Goal: Information Seeking & Learning: Learn about a topic

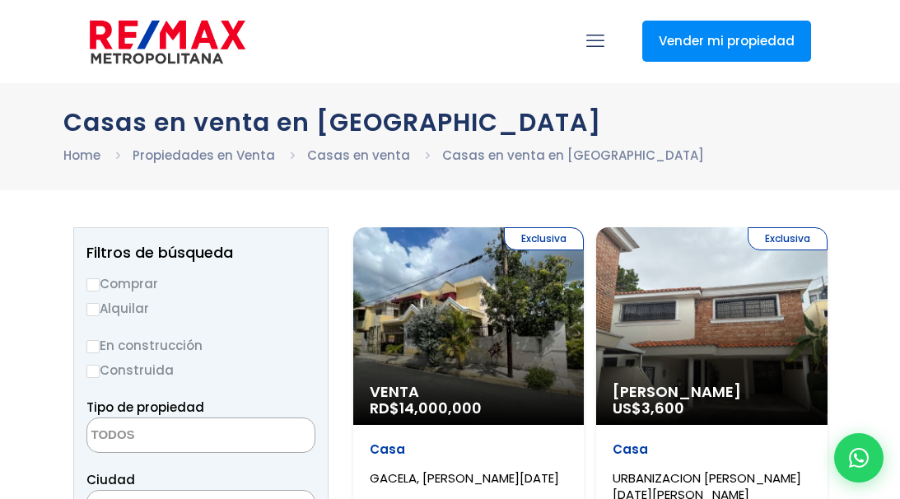
select select
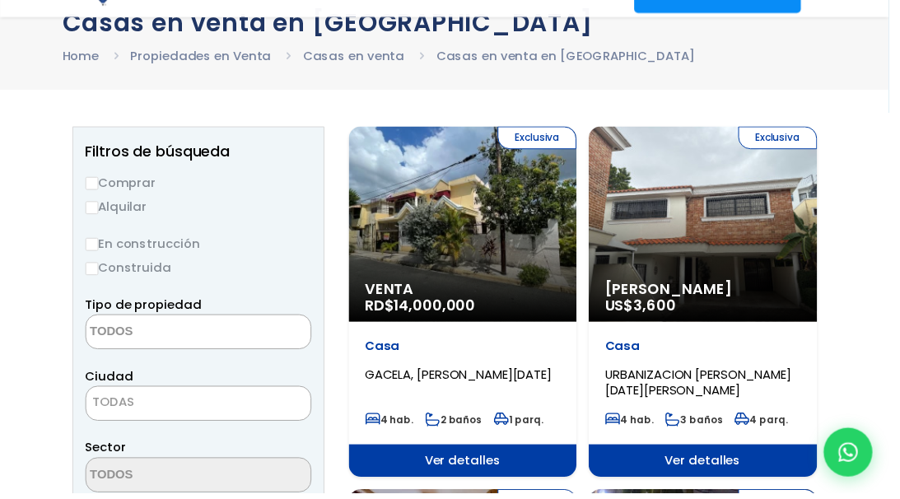
scroll to position [115, 0]
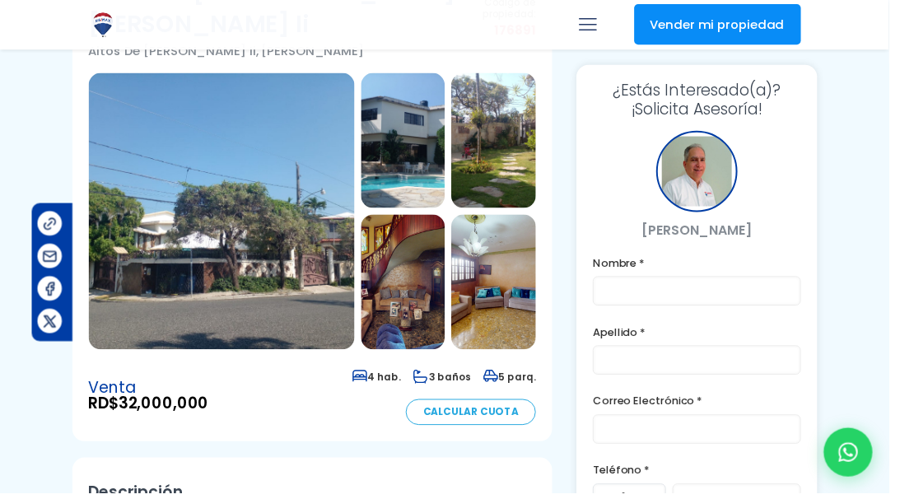
scroll to position [115, 132]
